Goal: Task Accomplishment & Management: Manage account settings

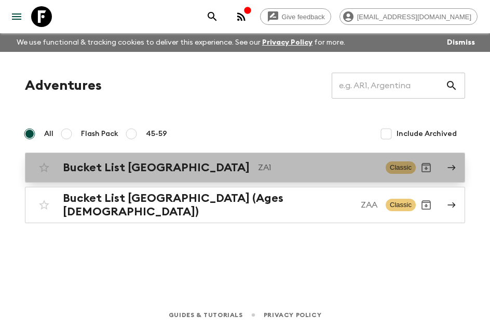
click at [175, 172] on h2 "Bucket List [GEOGRAPHIC_DATA]" at bounding box center [156, 168] width 187 height 14
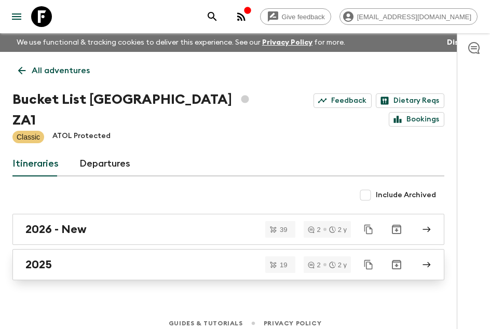
click at [133, 256] on link "2025" at bounding box center [228, 264] width 432 height 31
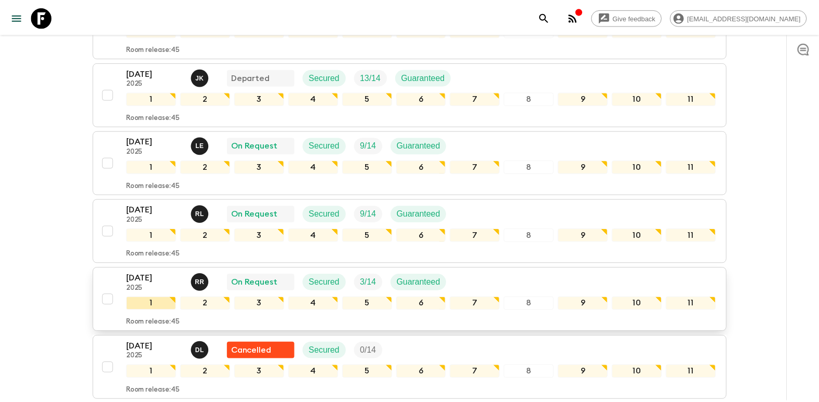
scroll to position [416, 0]
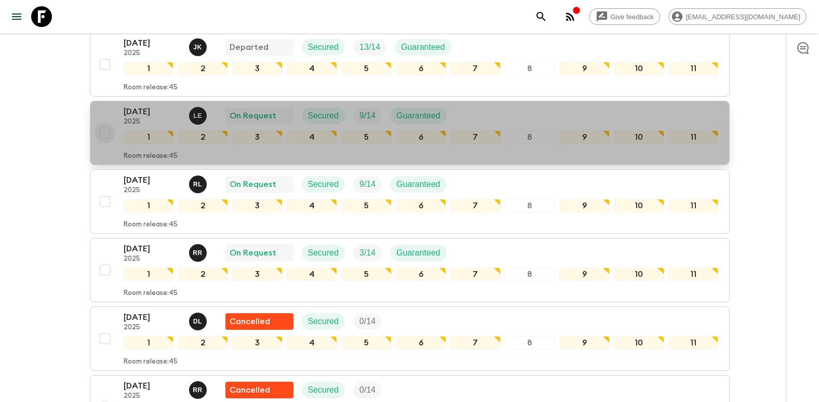
click at [108, 123] on input "checkbox" at bounding box center [105, 133] width 21 height 21
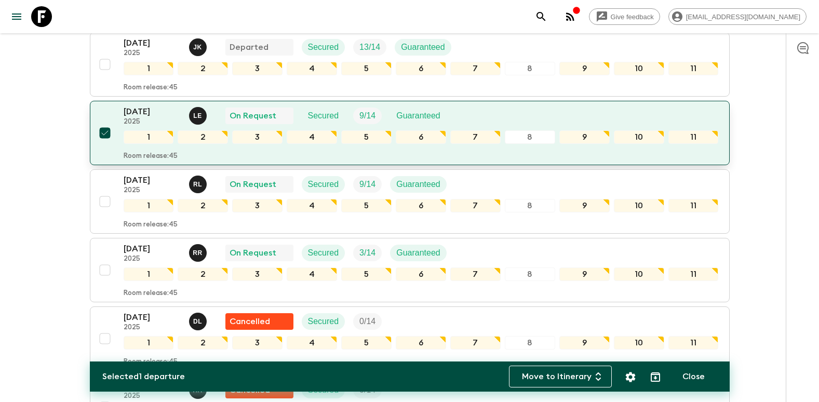
click at [108, 123] on input "checkbox" at bounding box center [105, 133] width 21 height 21
checkbox input "false"
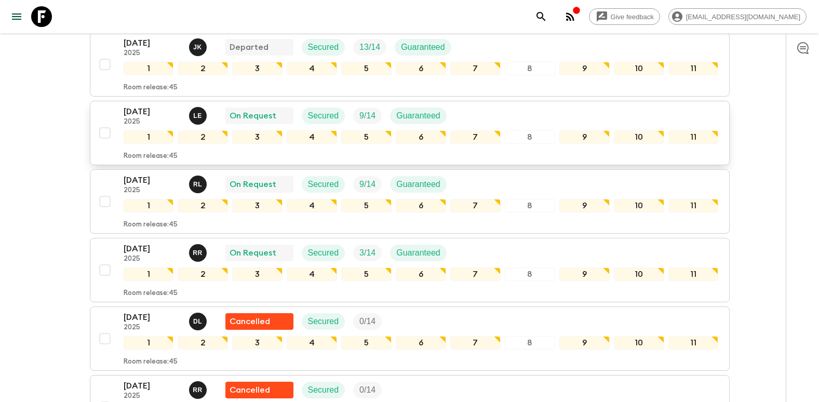
click at [148, 105] on p "[DATE]" at bounding box center [152, 111] width 57 height 12
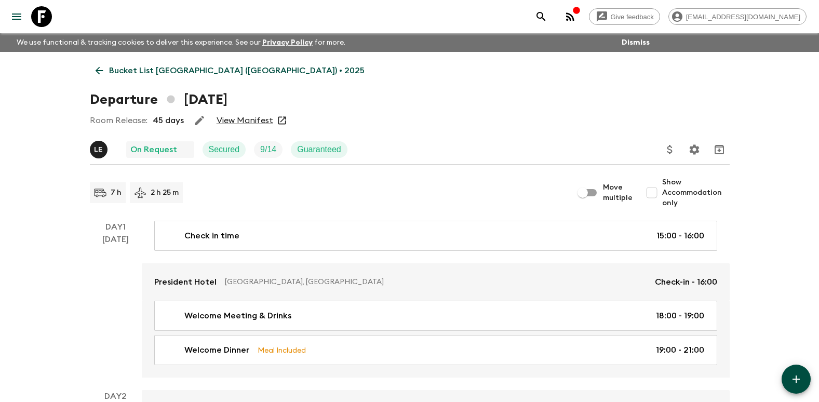
click at [257, 122] on link "View Manifest" at bounding box center [245, 120] width 57 height 10
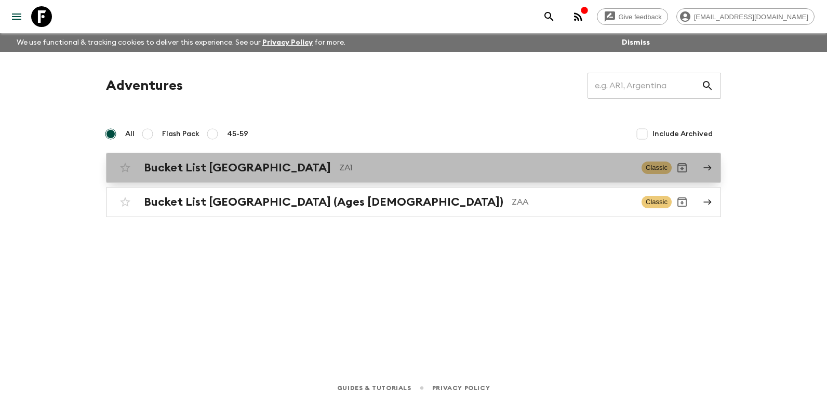
click at [339, 170] on p "ZA1" at bounding box center [486, 168] width 294 height 12
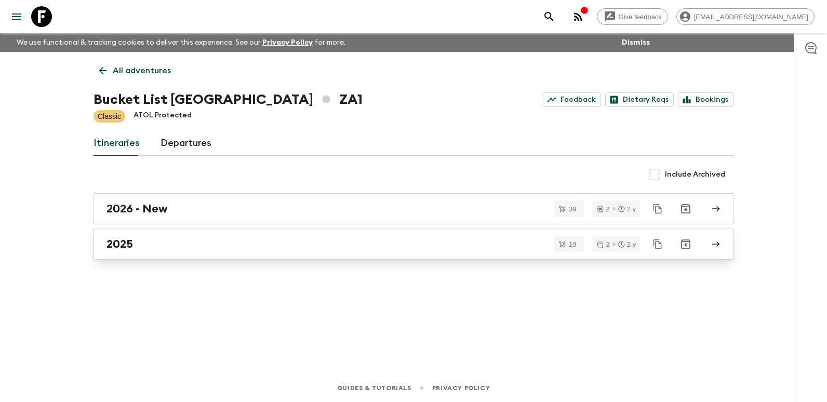
click at [199, 247] on div "2025" at bounding box center [404, 244] width 594 height 14
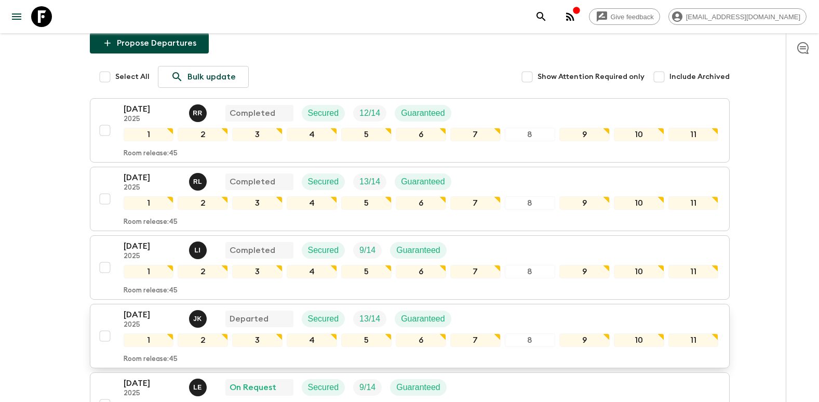
scroll to position [260, 0]
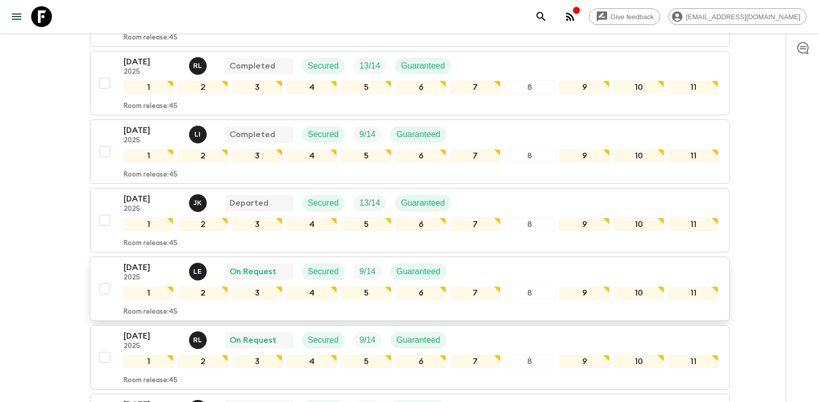
click at [141, 261] on p "[DATE]" at bounding box center [152, 267] width 57 height 12
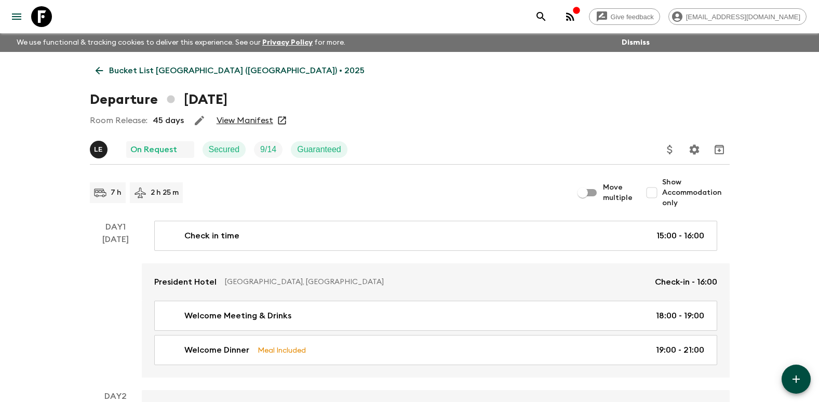
click at [261, 119] on link "View Manifest" at bounding box center [245, 120] width 57 height 10
